Goal: Information Seeking & Learning: Check status

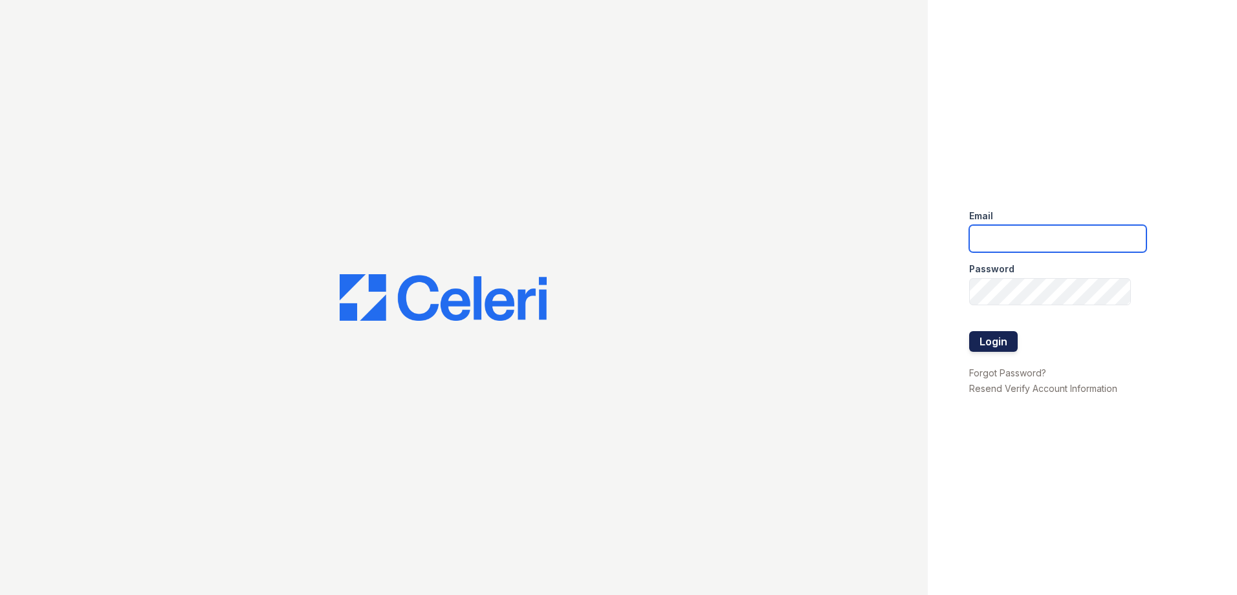
type input "Arrivesilverspring@trinity-pm.com"
click at [1001, 340] on button "Login" at bounding box center [993, 341] width 49 height 21
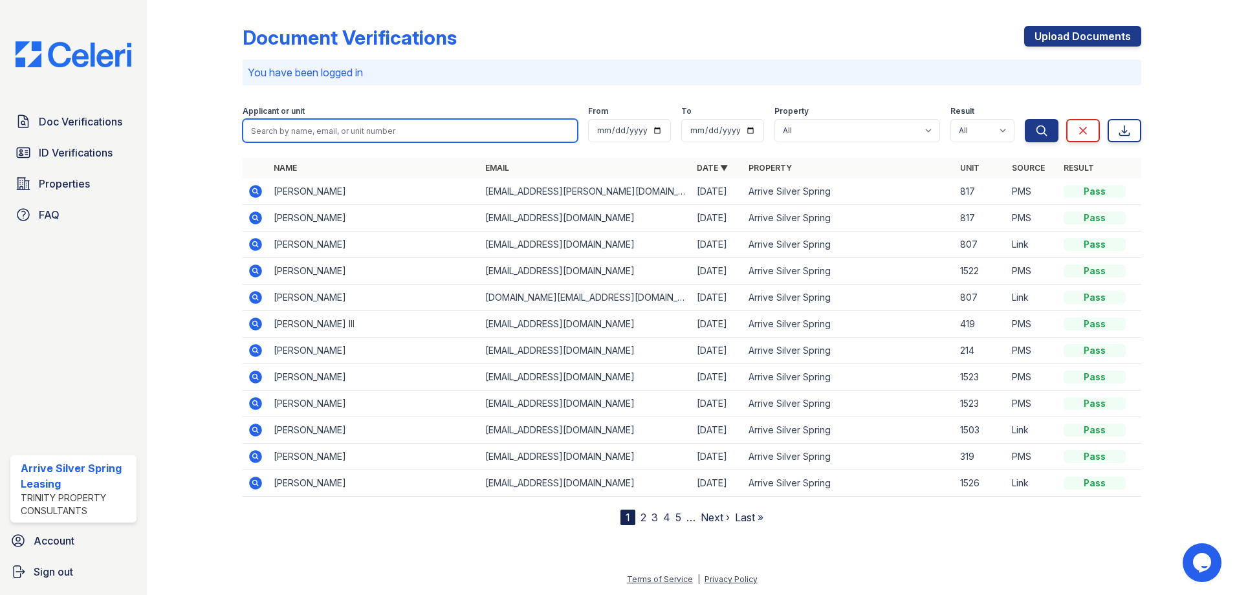
click at [283, 126] on input "search" at bounding box center [410, 130] width 335 height 23
type input "Karen"
click at [1025, 119] on button "Search" at bounding box center [1042, 130] width 34 height 23
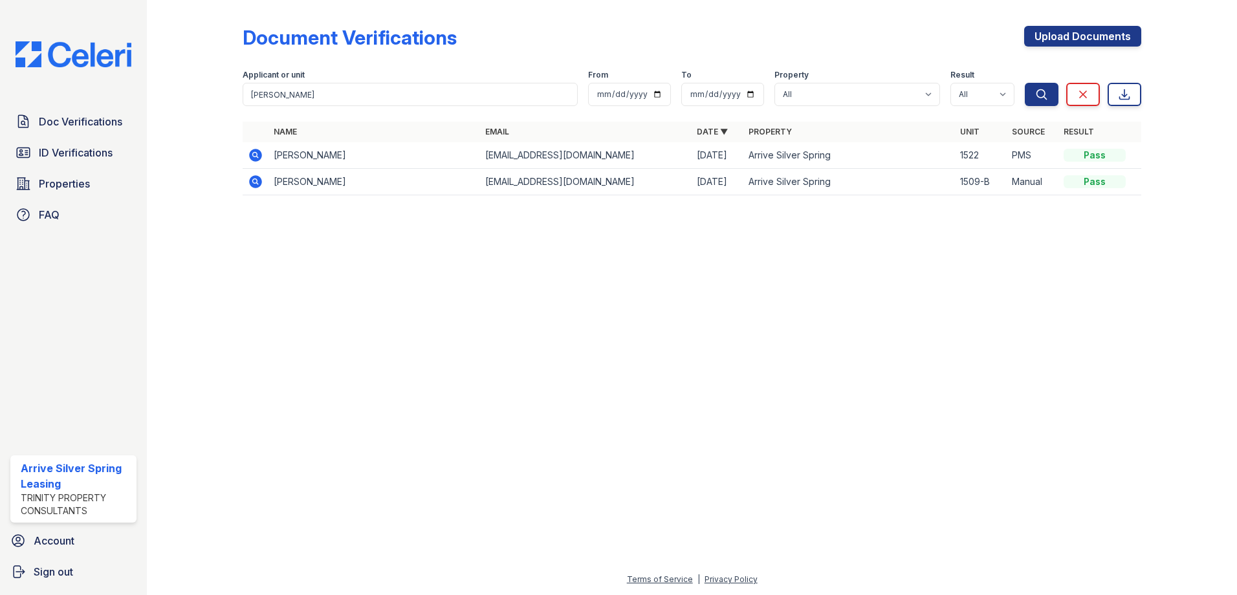
click at [256, 159] on icon at bounding box center [255, 155] width 13 height 13
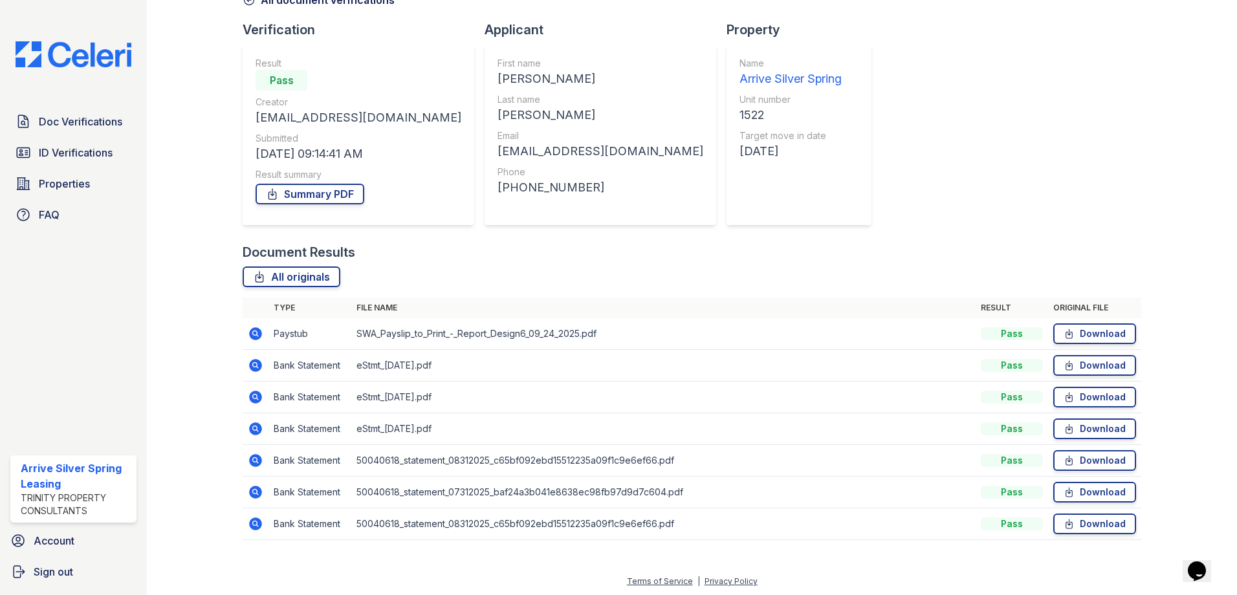
scroll to position [77, 0]
click at [259, 339] on icon at bounding box center [256, 332] width 16 height 16
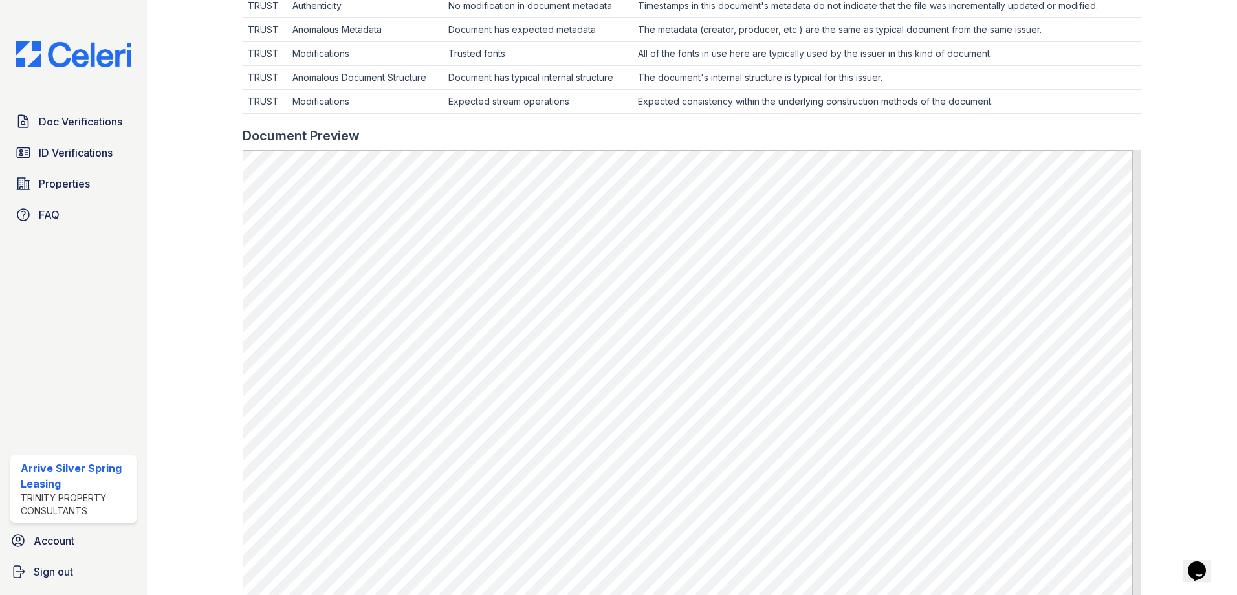
scroll to position [386, 0]
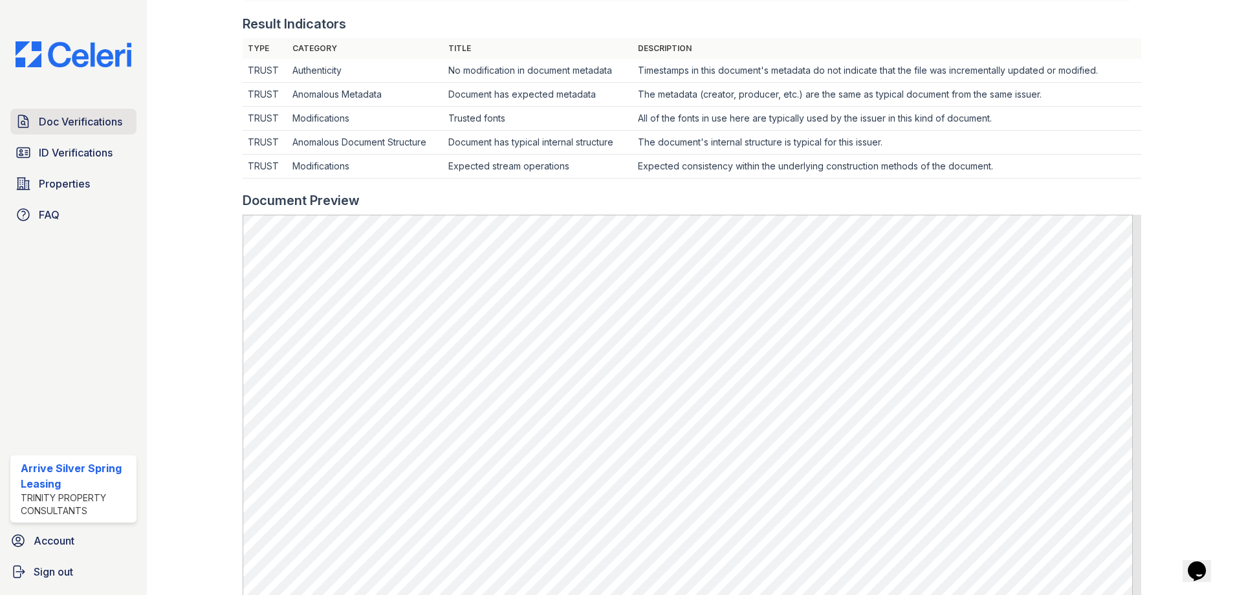
click at [72, 130] on link "Doc Verifications" at bounding box center [73, 122] width 126 height 26
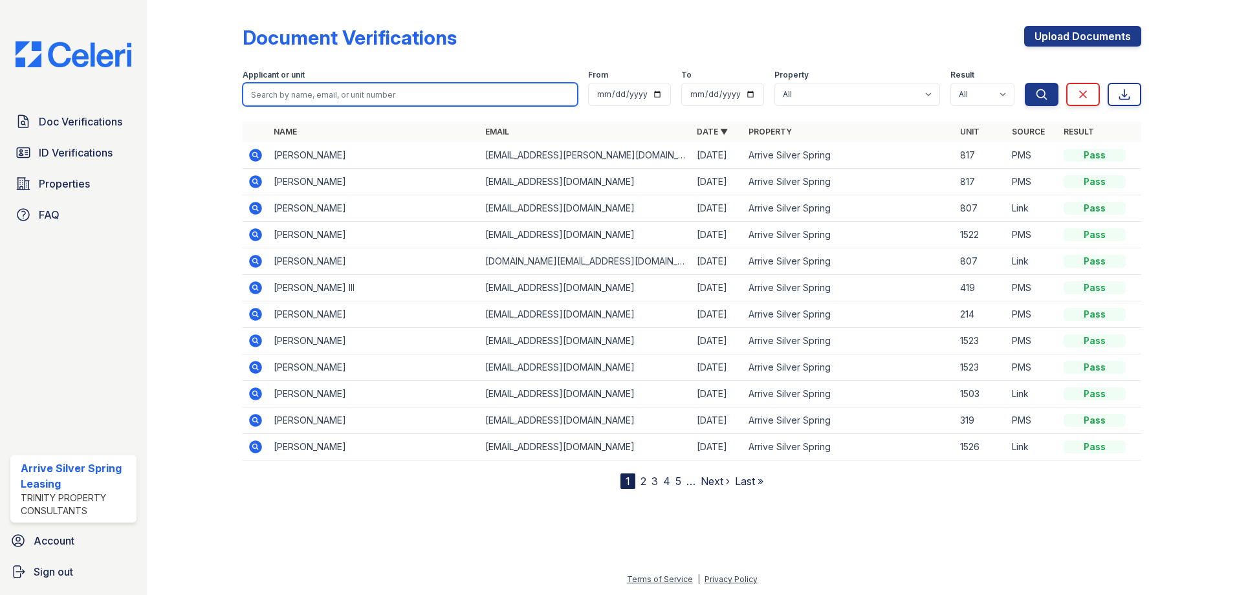
click at [316, 93] on input "search" at bounding box center [410, 94] width 335 height 23
type input "[PERSON_NAME]"
click at [1025, 83] on button "Search" at bounding box center [1042, 94] width 34 height 23
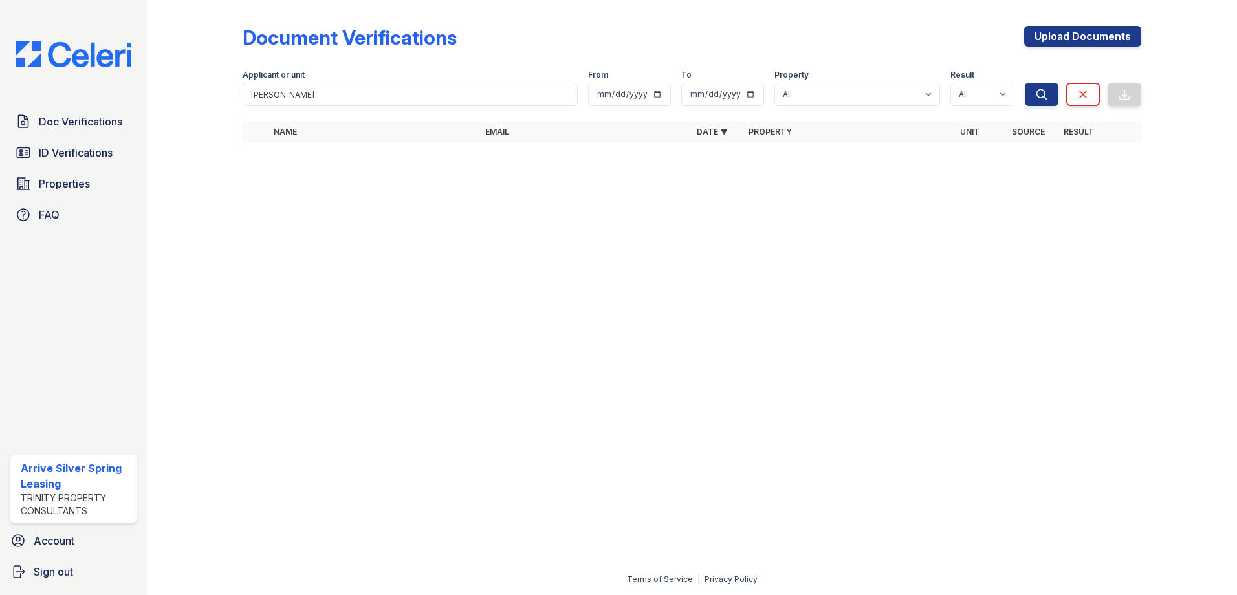
click at [446, 109] on form "Applicant or unit [GEOGRAPHIC_DATA] From To Property All Arrive Silver Spring R…" at bounding box center [692, 86] width 899 height 52
click at [446, 96] on input "[PERSON_NAME]" at bounding box center [410, 94] width 335 height 23
type input "C"
type input "Jaleel"
click at [1025, 83] on button "Search" at bounding box center [1042, 94] width 34 height 23
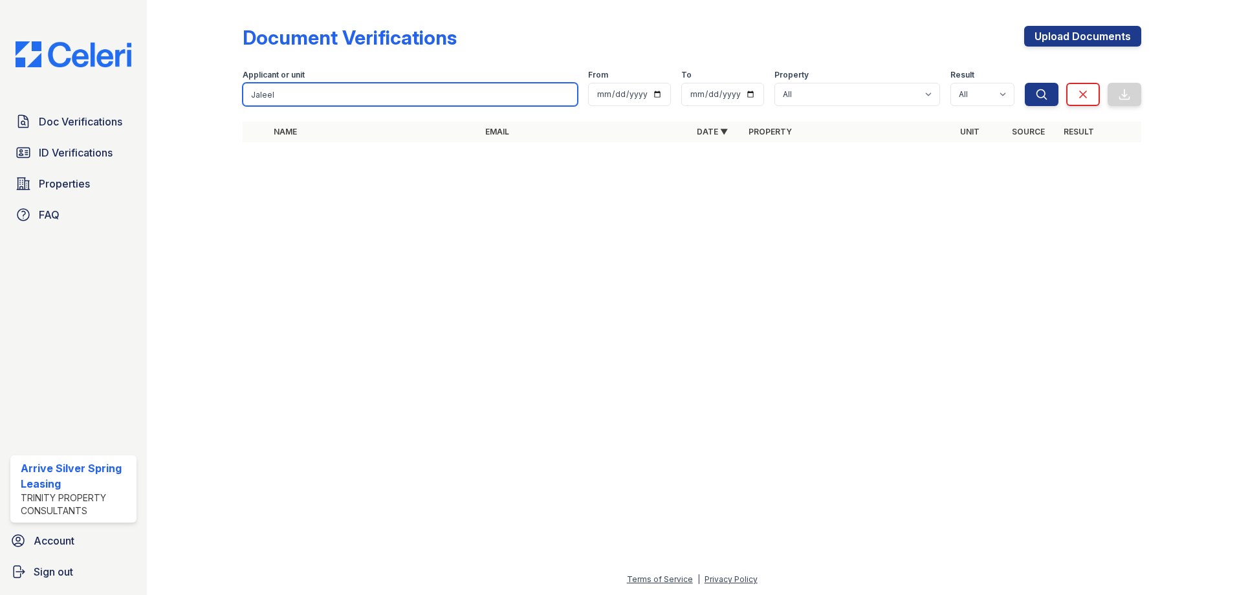
click at [301, 98] on input "Jaleel" at bounding box center [410, 94] width 335 height 23
type input "J"
type input "[PERSON_NAME]"
click at [1025, 83] on button "Search" at bounding box center [1042, 94] width 34 height 23
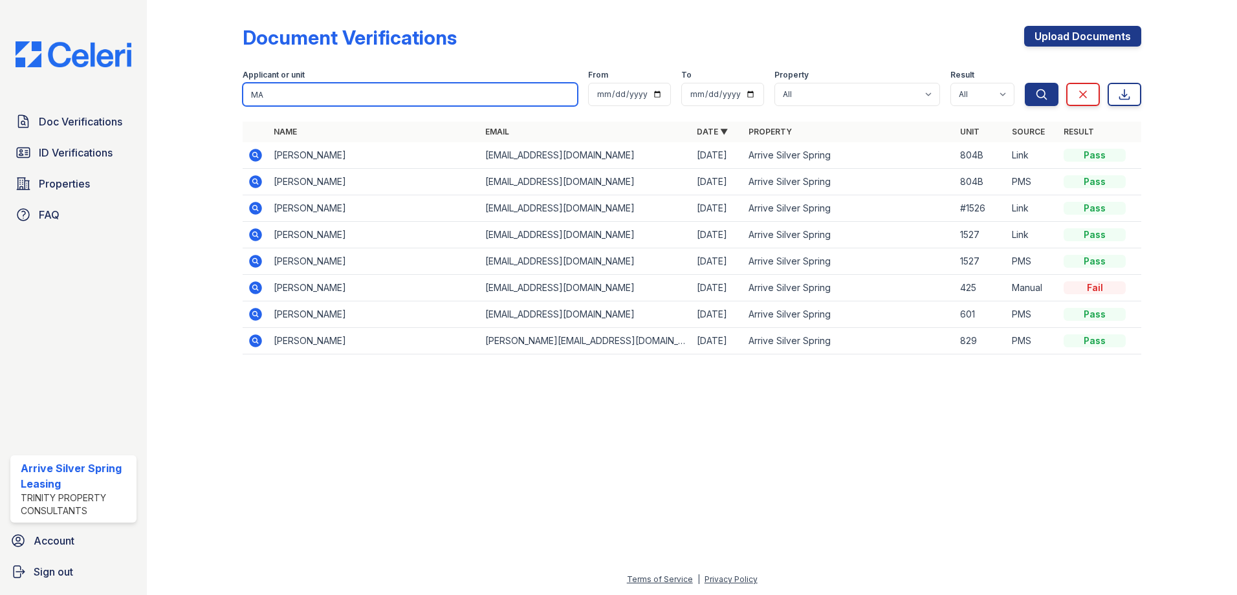
type input "M"
type input "[PERSON_NAME]"
click at [1025, 83] on button "Search" at bounding box center [1042, 94] width 34 height 23
